Goal: Navigation & Orientation: Find specific page/section

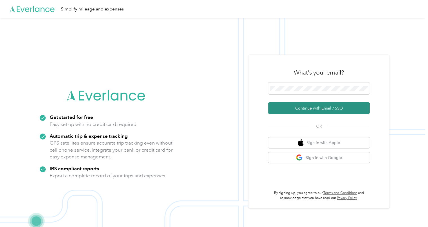
click at [318, 108] on button "Continue with Email / SSO" at bounding box center [319, 108] width 102 height 12
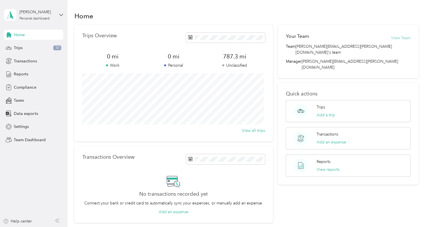
click at [402, 38] on button "View Team" at bounding box center [400, 38] width 19 height 6
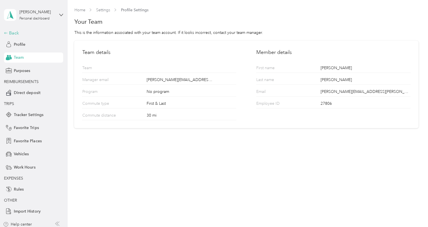
click at [14, 30] on div "Back" at bounding box center [32, 33] width 56 height 7
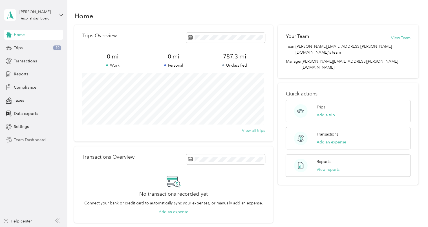
click at [28, 139] on span "Team Dashboard" at bounding box center [30, 140] width 32 height 6
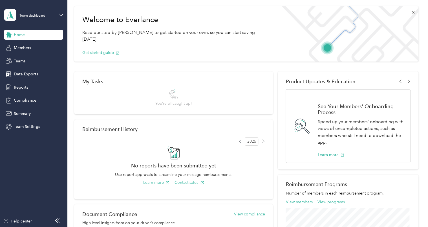
scroll to position [20, 0]
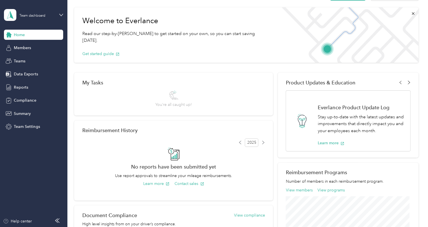
click at [408, 81] on icon at bounding box center [409, 82] width 4 height 4
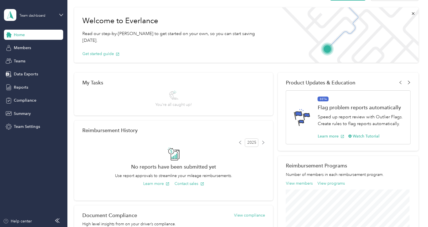
click at [408, 81] on icon at bounding box center [409, 82] width 4 height 4
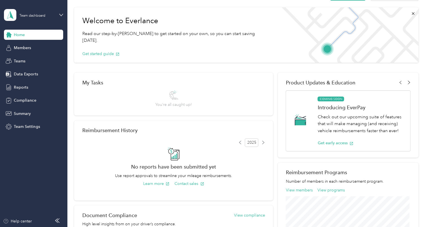
click at [408, 81] on icon at bounding box center [409, 82] width 4 height 4
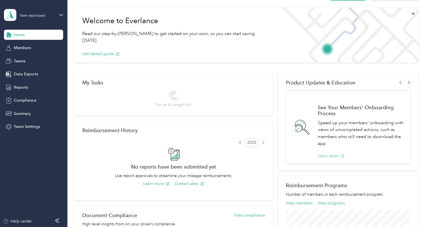
drag, startPoint x: 408, startPoint y: 81, endPoint x: 326, endPoint y: 156, distance: 110.9
click at [326, 156] on div "Product Updates & Education See Your Members' Onboarding Process Speed up your …" at bounding box center [348, 122] width 141 height 98
click at [326, 156] on button "Learn more" at bounding box center [331, 156] width 27 height 6
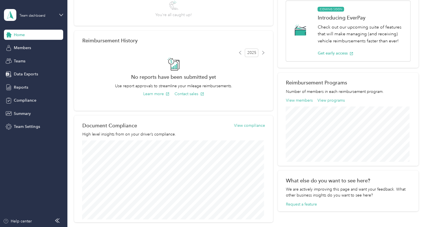
scroll to position [111, 0]
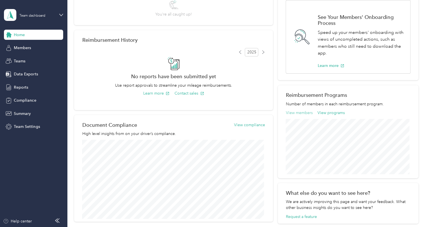
click at [300, 112] on button "View members" at bounding box center [299, 113] width 27 height 6
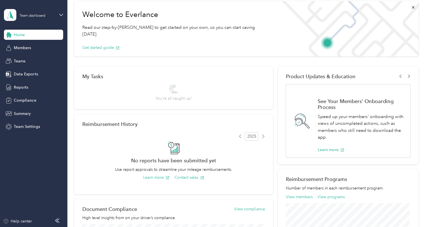
scroll to position [27, 0]
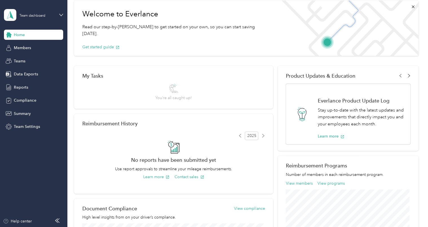
click at [405, 75] on div at bounding box center [405, 75] width 12 height 3
click at [407, 75] on icon at bounding box center [409, 76] width 4 height 4
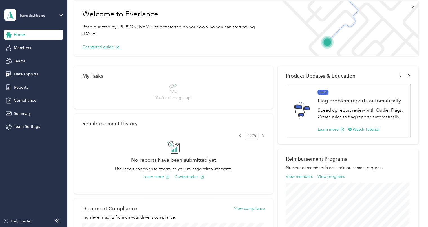
click at [407, 75] on icon at bounding box center [409, 76] width 4 height 4
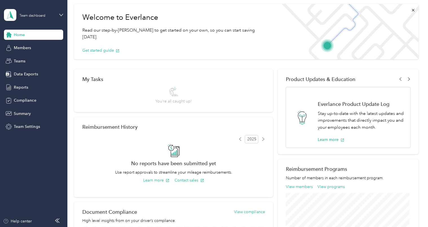
scroll to position [24, 0]
click at [407, 80] on icon at bounding box center [409, 79] width 4 height 4
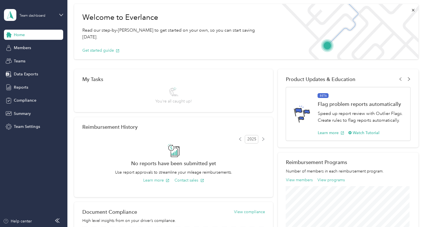
click at [407, 80] on icon at bounding box center [409, 79] width 4 height 4
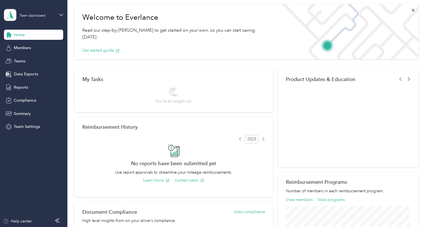
click at [407, 80] on icon at bounding box center [409, 79] width 4 height 4
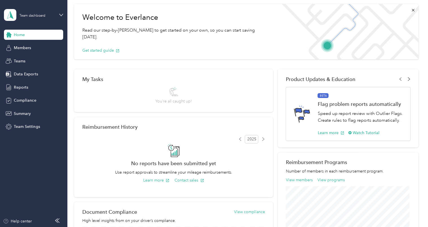
click at [407, 80] on icon at bounding box center [409, 79] width 4 height 4
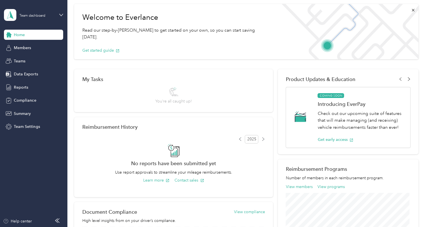
click at [407, 80] on icon at bounding box center [409, 79] width 4 height 4
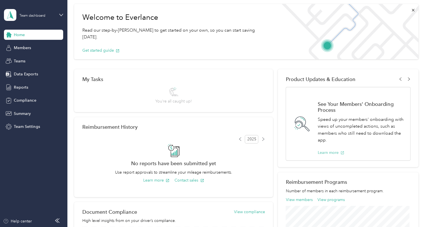
click at [330, 150] on button "Learn more" at bounding box center [331, 153] width 27 height 6
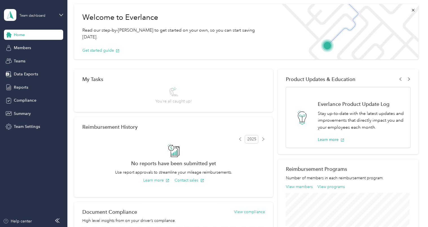
click at [332, 101] on h1 "Everlance Product Update Log" at bounding box center [361, 104] width 87 height 6
click at [23, 49] on span "Members" at bounding box center [22, 48] width 17 height 6
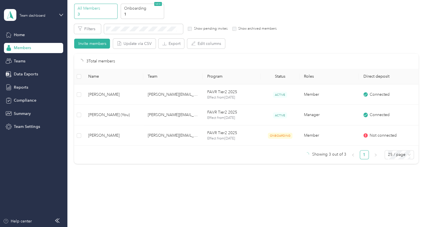
scroll to position [21, 0]
click at [21, 35] on span "Home" at bounding box center [19, 35] width 11 height 6
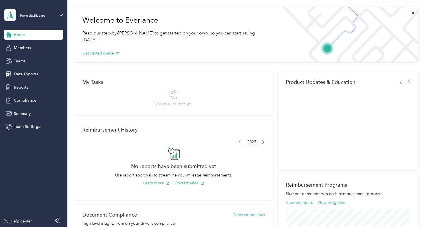
scroll to position [24, 0]
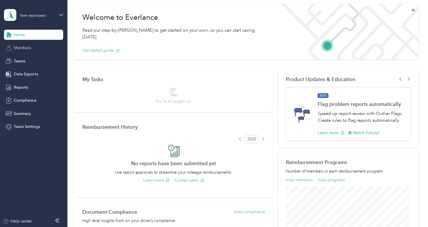
click at [21, 47] on span "Members" at bounding box center [22, 48] width 17 height 6
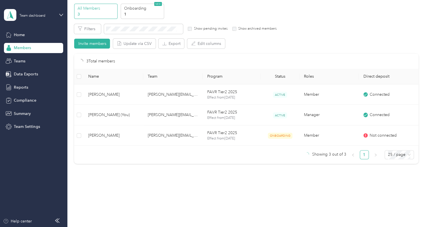
scroll to position [21, 0]
click at [128, 203] on div "Members All Members 3 Onboarding 1 NEW Edit role Edit team Export Selected 0 of…" at bounding box center [246, 113] width 358 height 227
click at [23, 60] on span "Teams" at bounding box center [20, 61] width 12 height 6
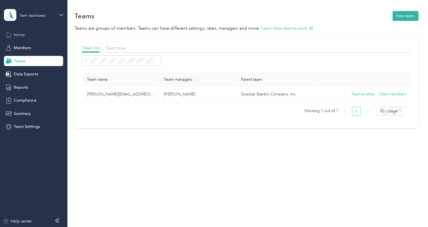
click at [30, 34] on div "Home" at bounding box center [33, 35] width 59 height 10
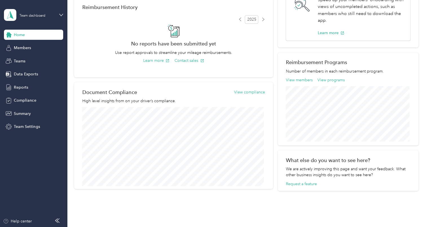
scroll to position [143, 0]
click at [61, 15] on icon at bounding box center [61, 15] width 4 height 4
click at [40, 58] on div "Personal dashboard" at bounding box center [27, 59] width 36 height 6
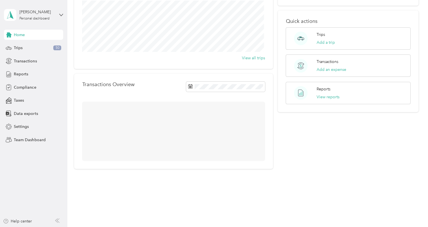
scroll to position [54, 0]
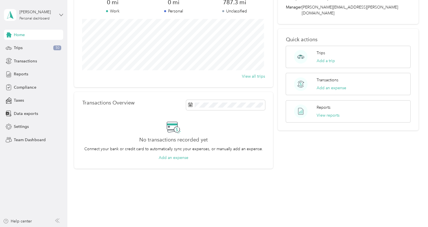
click at [60, 15] on icon at bounding box center [61, 15] width 4 height 4
click at [40, 47] on div "Team dashboard" at bounding box center [95, 43] width 175 height 10
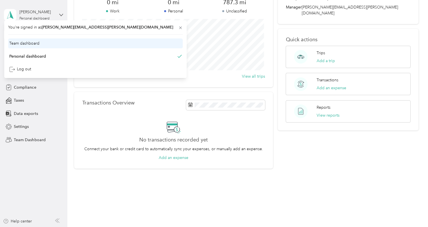
scroll to position [143, 0]
